Goal: Check status: Check status

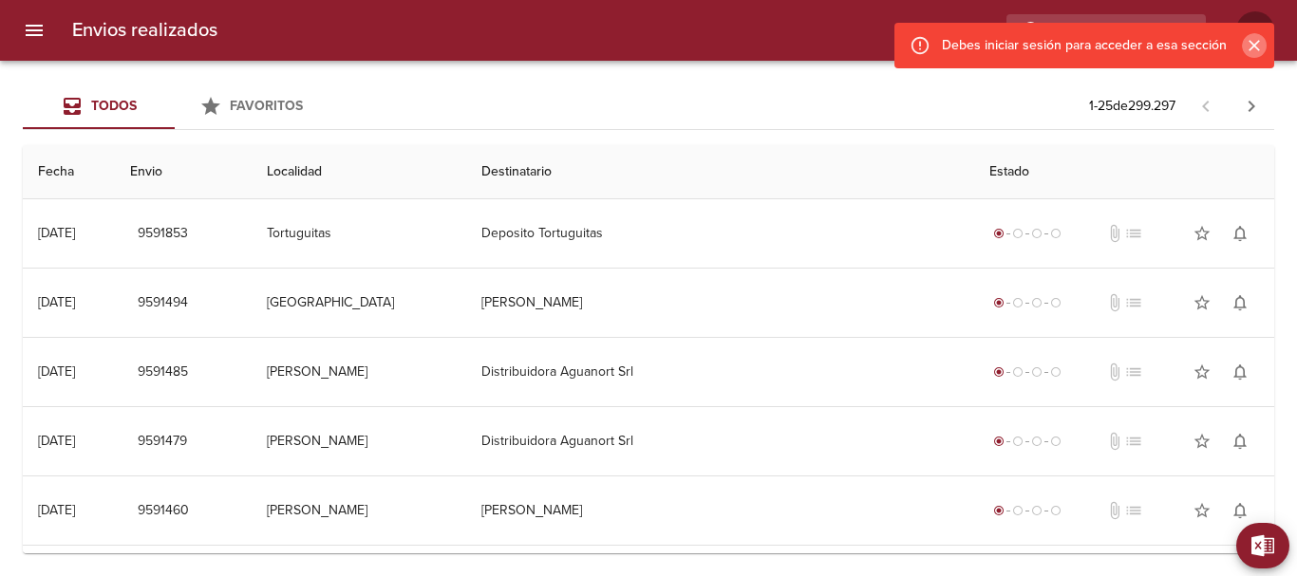
click at [1261, 43] on icon "Cerrar" at bounding box center [1254, 45] width 19 height 19
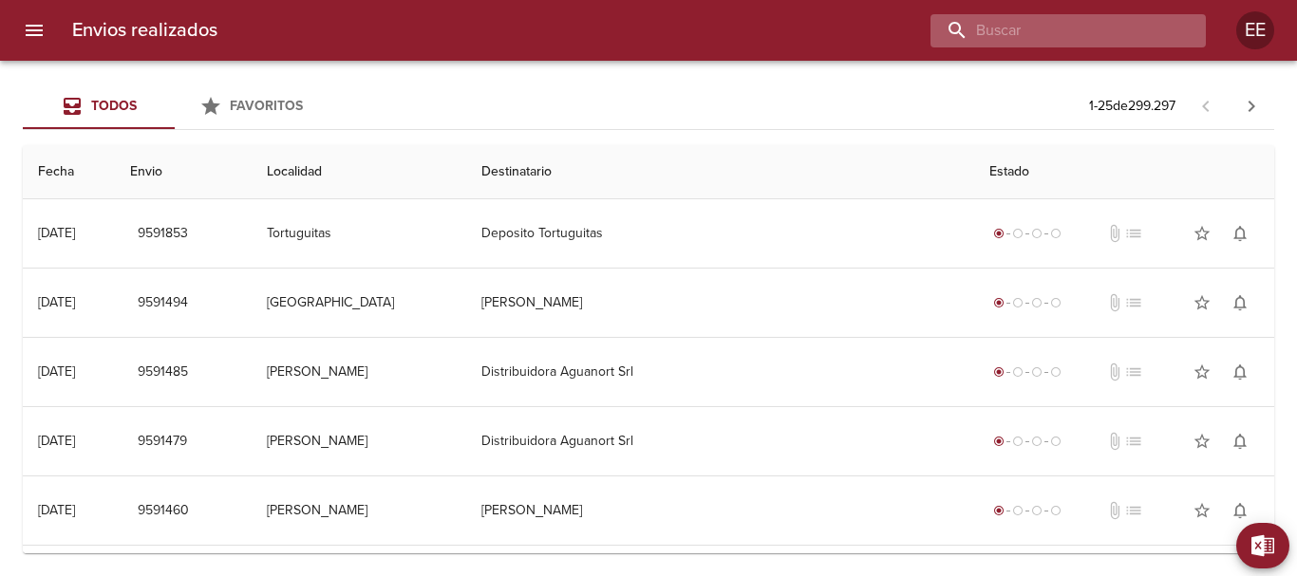
click at [1113, 34] on input "buscar" at bounding box center [1052, 30] width 243 height 33
paste input "[PERSON_NAME] [PERSON_NAME]"
type input "[PERSON_NAME] [PERSON_NAME]"
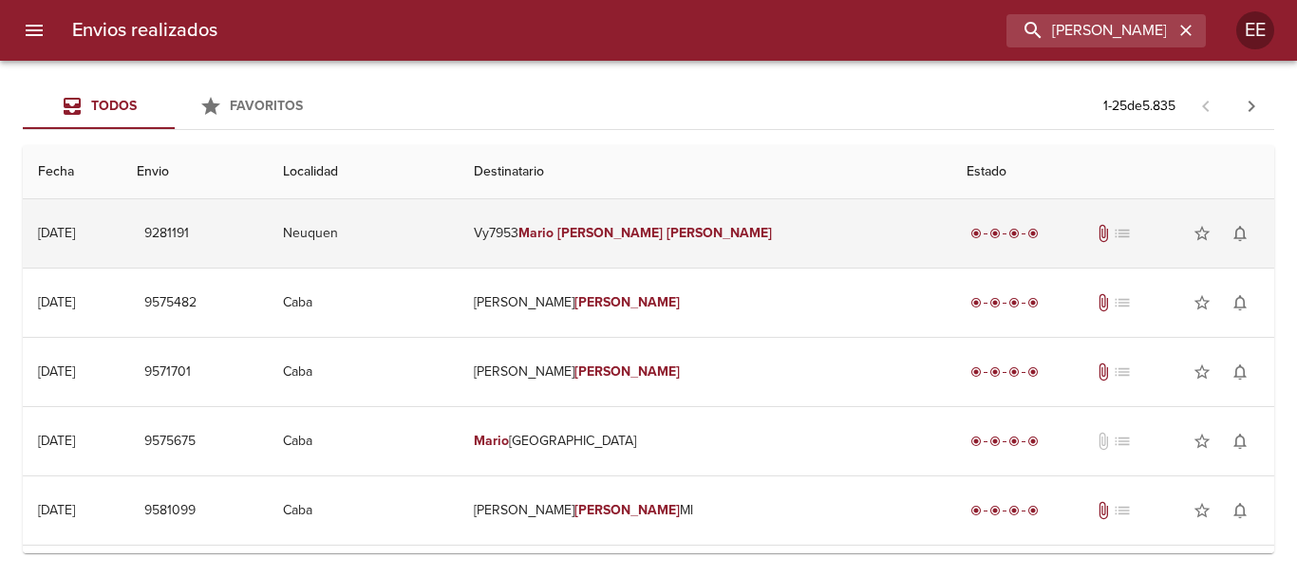
click at [663, 225] on em "[PERSON_NAME]" at bounding box center [609, 233] width 105 height 16
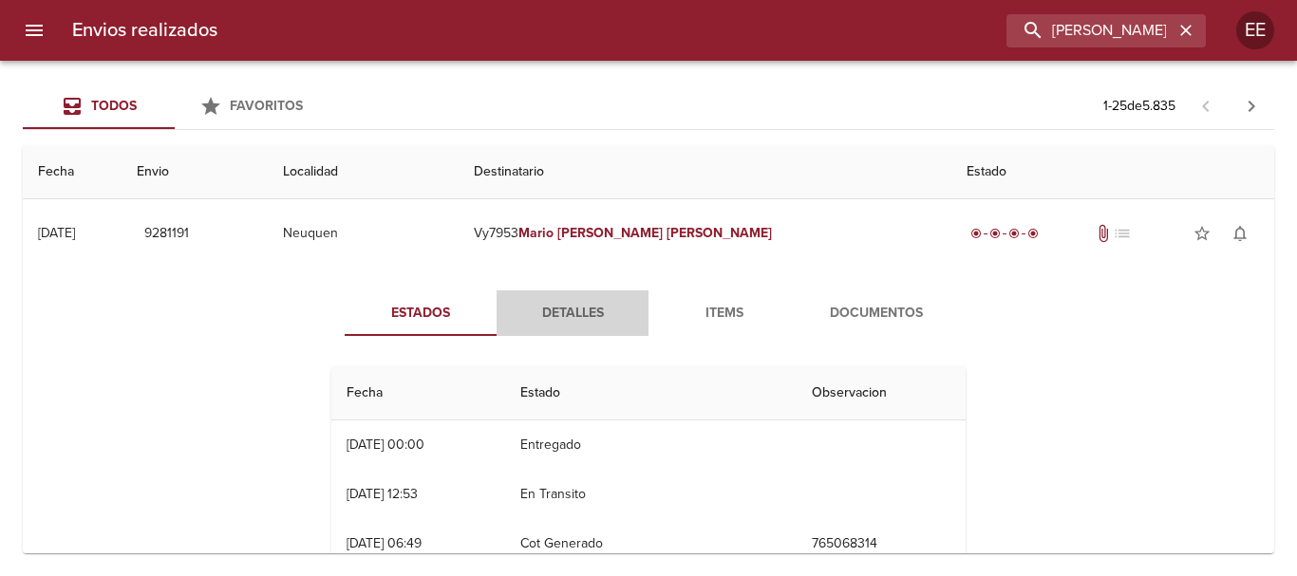
click at [572, 309] on span "Detalles" at bounding box center [572, 314] width 129 height 24
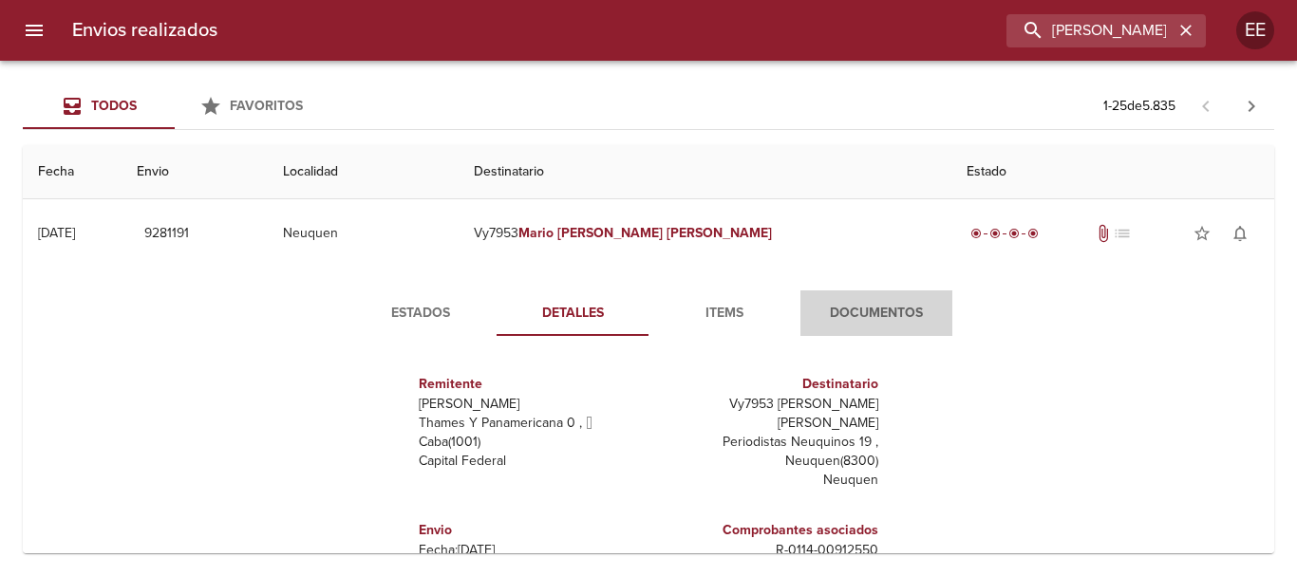
click at [888, 305] on span "Documentos" at bounding box center [876, 314] width 129 height 24
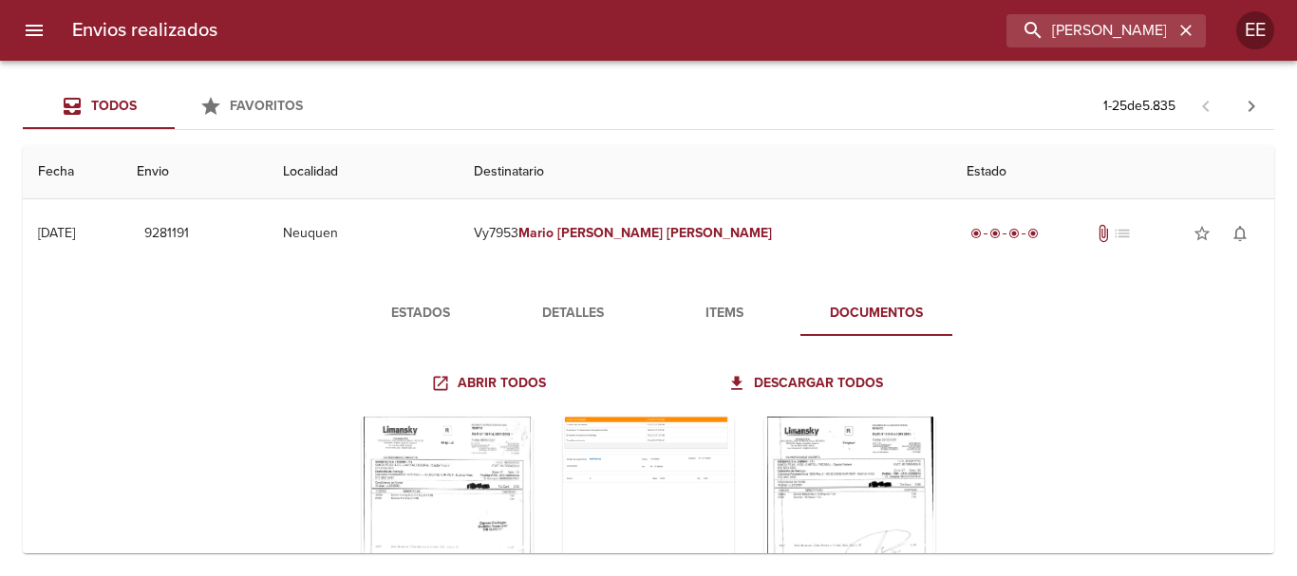
scroll to position [190, 0]
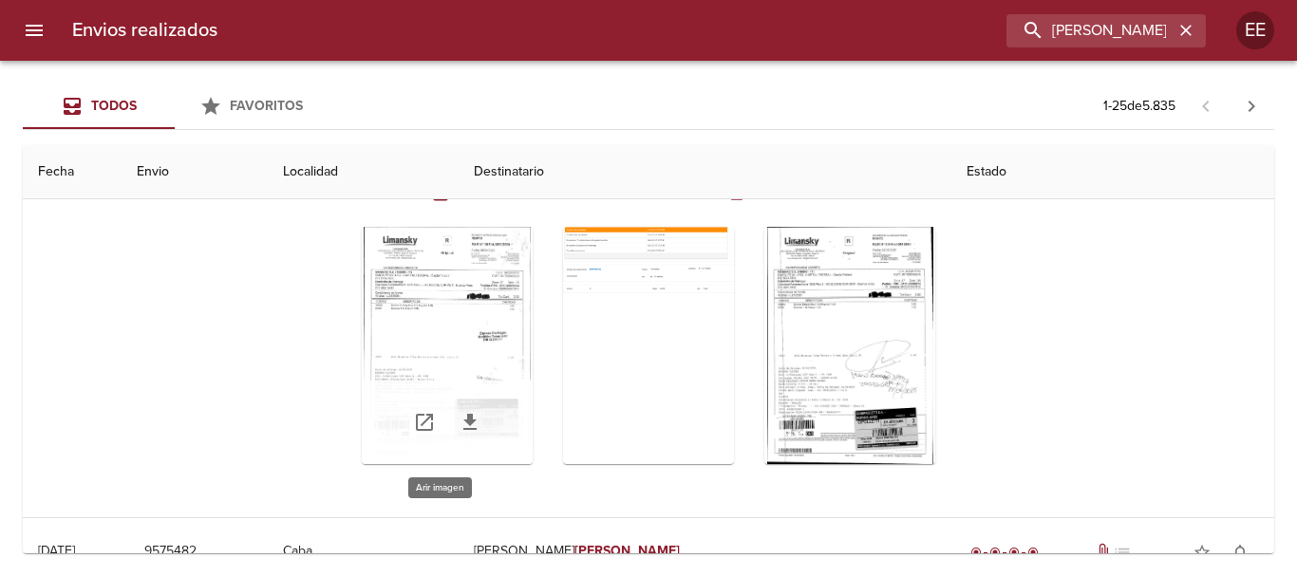
click at [450, 311] on div "Tabla de envíos del cliente" at bounding box center [447, 345] width 171 height 237
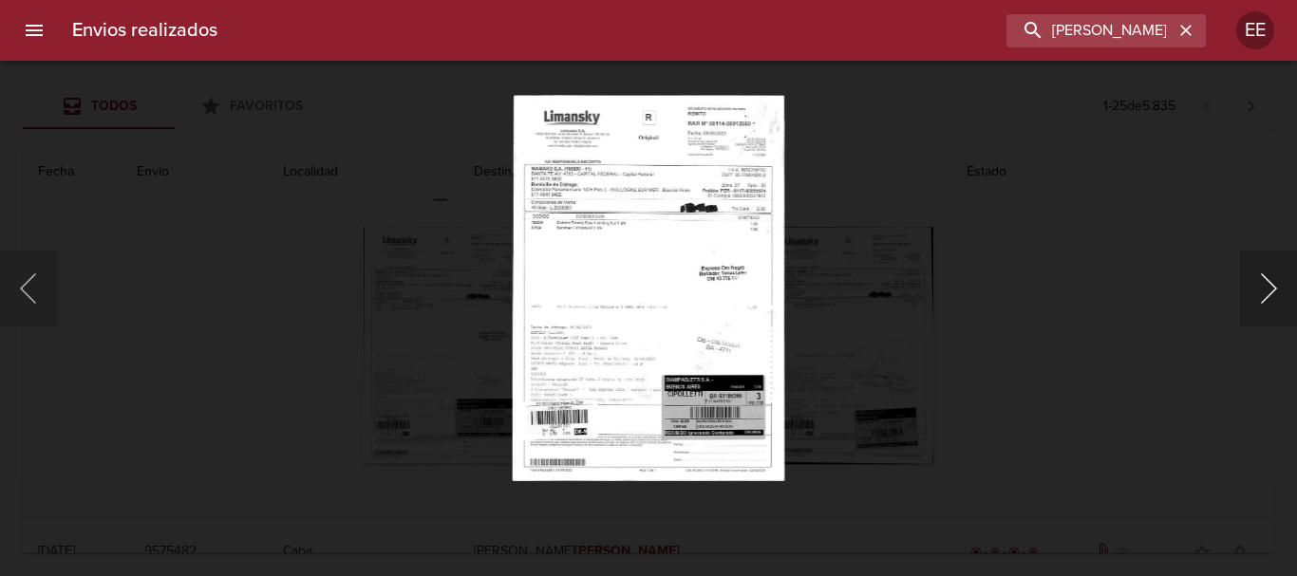
click at [1267, 291] on button "Siguiente" at bounding box center [1268, 289] width 57 height 76
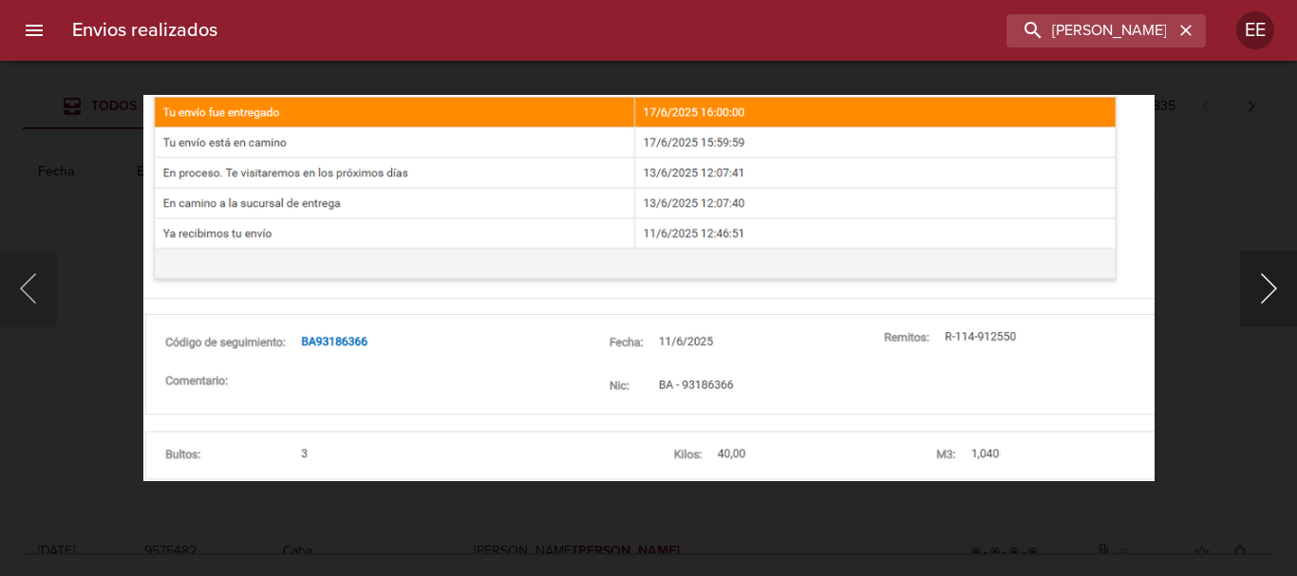
click at [1267, 291] on button "Siguiente" at bounding box center [1268, 289] width 57 height 76
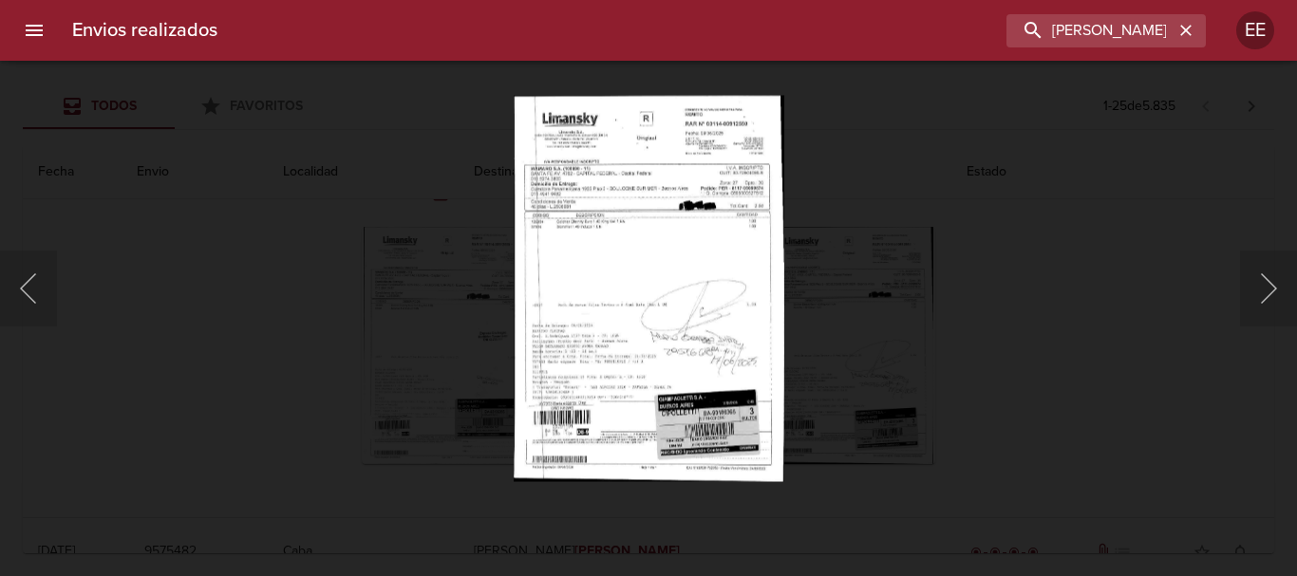
click at [707, 337] on img "Lightbox" at bounding box center [649, 288] width 271 height 386
click at [29, 281] on button "Anterior" at bounding box center [28, 289] width 57 height 76
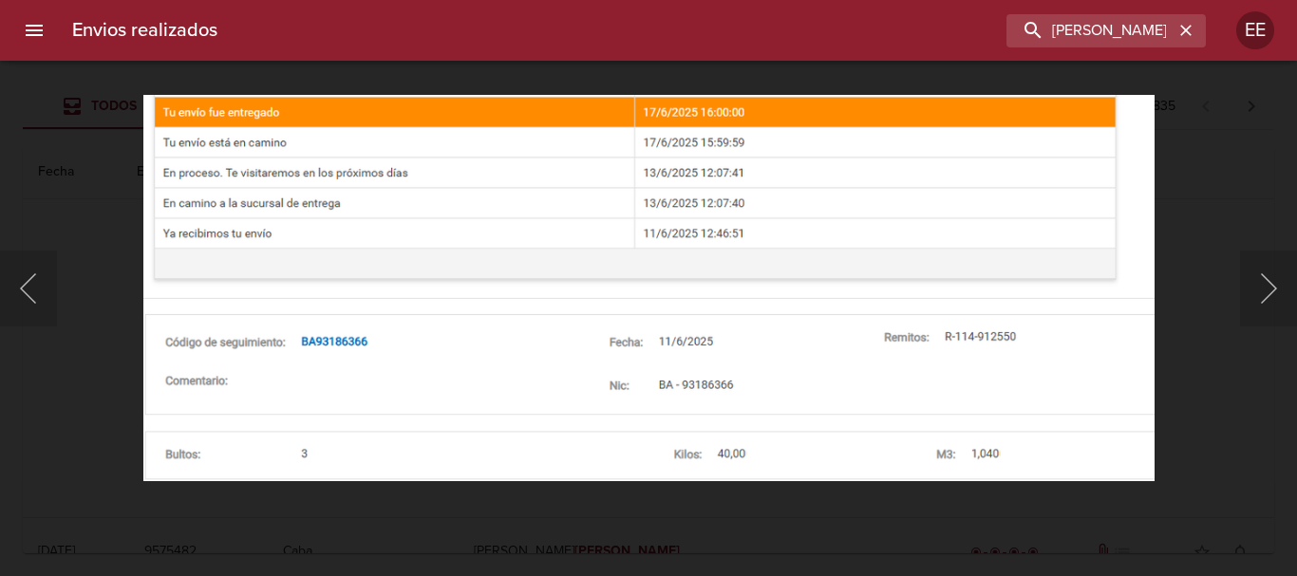
click at [99, 192] on div "Lightbox" at bounding box center [648, 288] width 1297 height 576
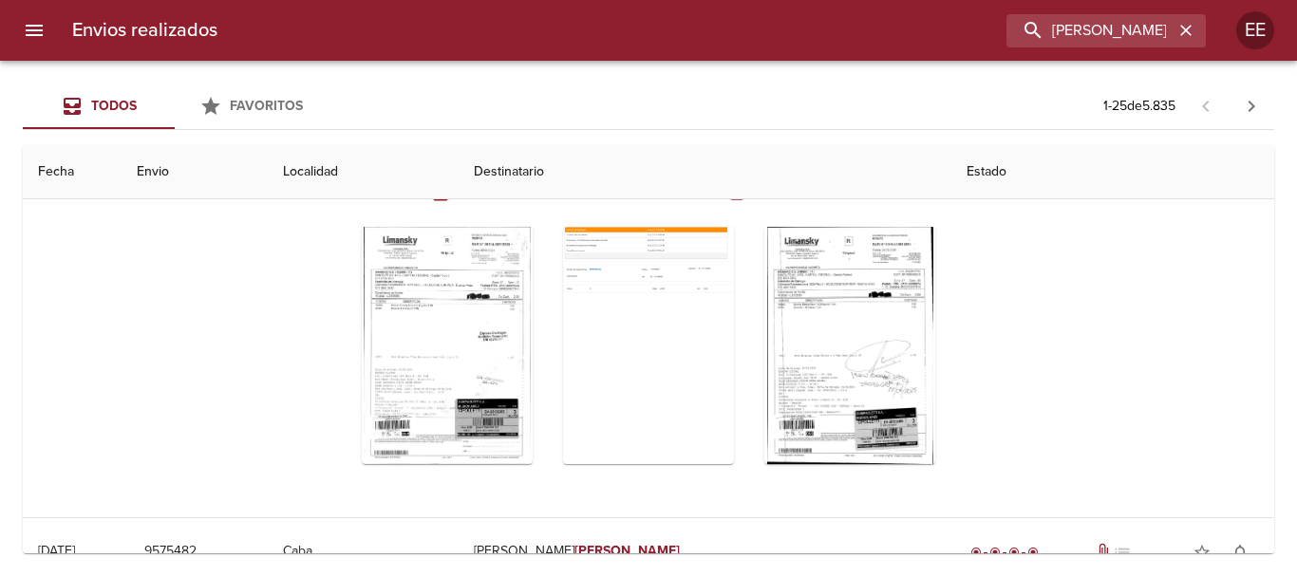
scroll to position [0, 0]
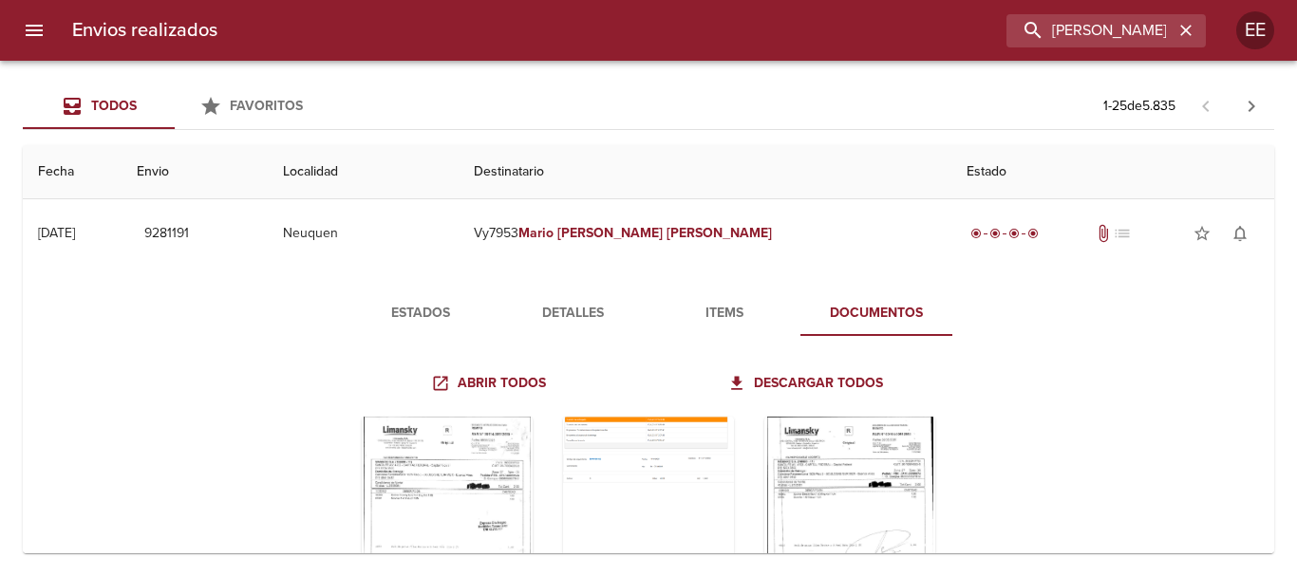
click at [417, 306] on span "Estados" at bounding box center [420, 314] width 129 height 24
